Goal: Navigation & Orientation: Find specific page/section

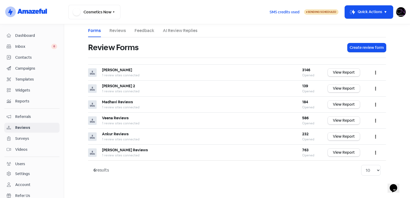
click at [40, 35] on span "Dashboard" at bounding box center [36, 36] width 42 height 6
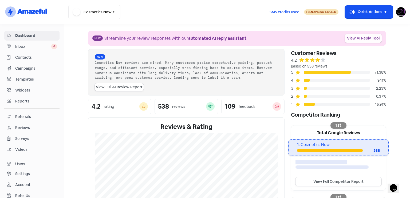
click at [369, 42] on link "View AI Reply Tool" at bounding box center [363, 38] width 37 height 9
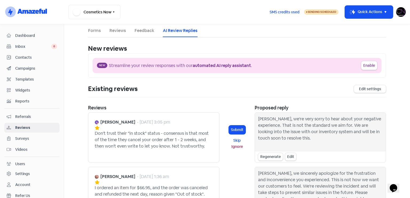
click at [31, 38] on div "Dashboard" at bounding box center [32, 36] width 50 height 6
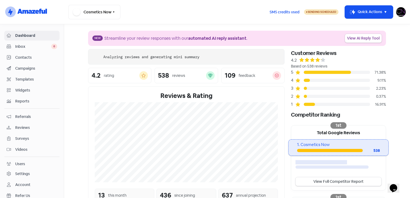
scroll to position [98, 0]
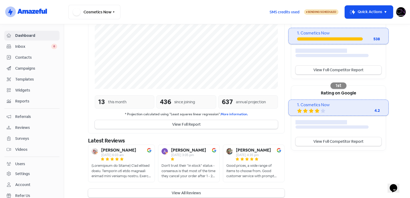
click at [108, 163] on div at bounding box center [122, 171] width 60 height 16
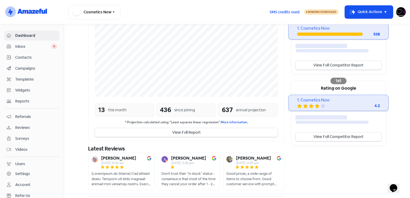
scroll to position [124, 0]
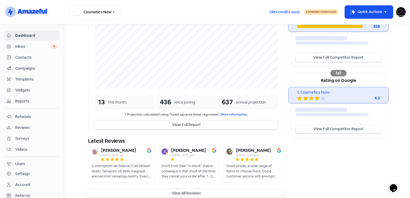
click at [215, 189] on button "View All Reviews" at bounding box center [186, 193] width 196 height 9
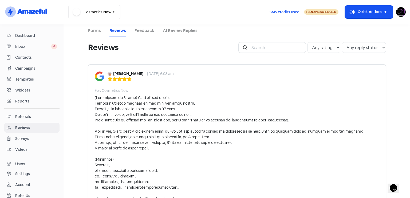
click at [51, 36] on span "Dashboard" at bounding box center [36, 36] width 42 height 6
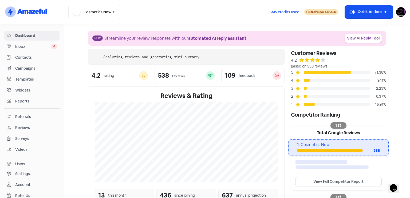
click at [46, 127] on span "Reviews" at bounding box center [36, 128] width 42 height 6
